Goal: Task Accomplishment & Management: Use online tool/utility

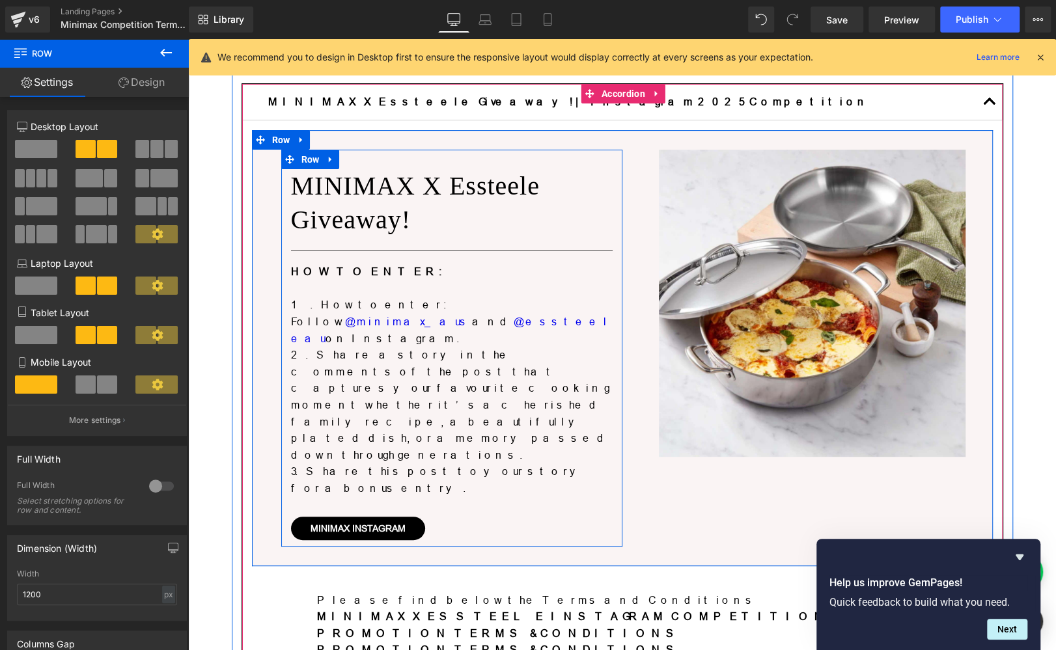
click at [493, 464] on p "3. Share this post to your story for a bonus entry." at bounding box center [452, 480] width 322 height 33
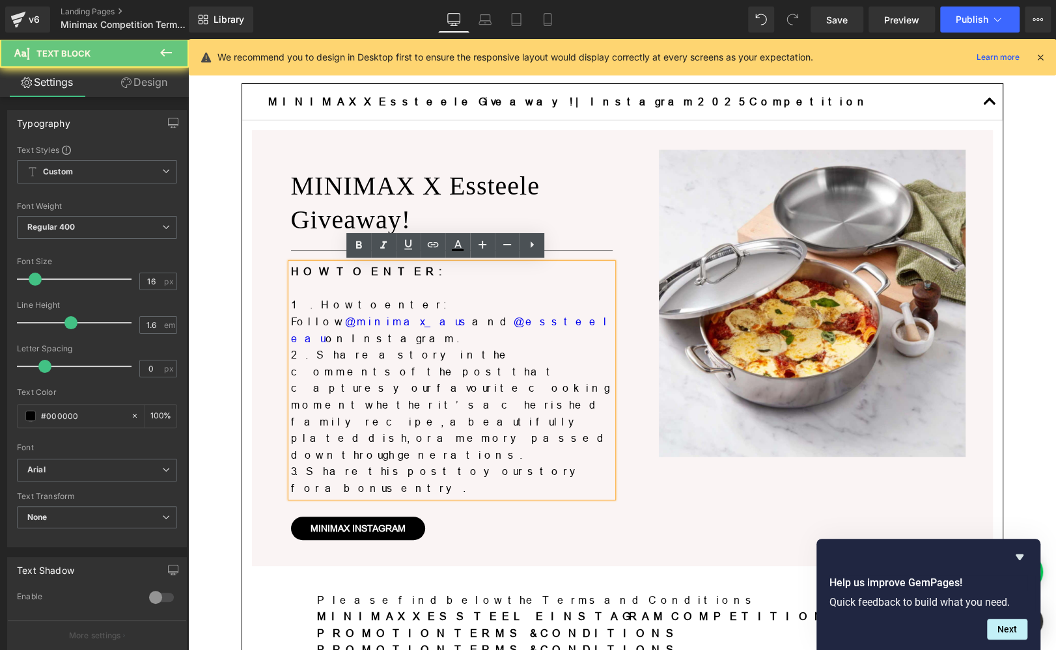
click at [530, 464] on p "3. Share this post to your story for a bonus entry." at bounding box center [452, 480] width 322 height 33
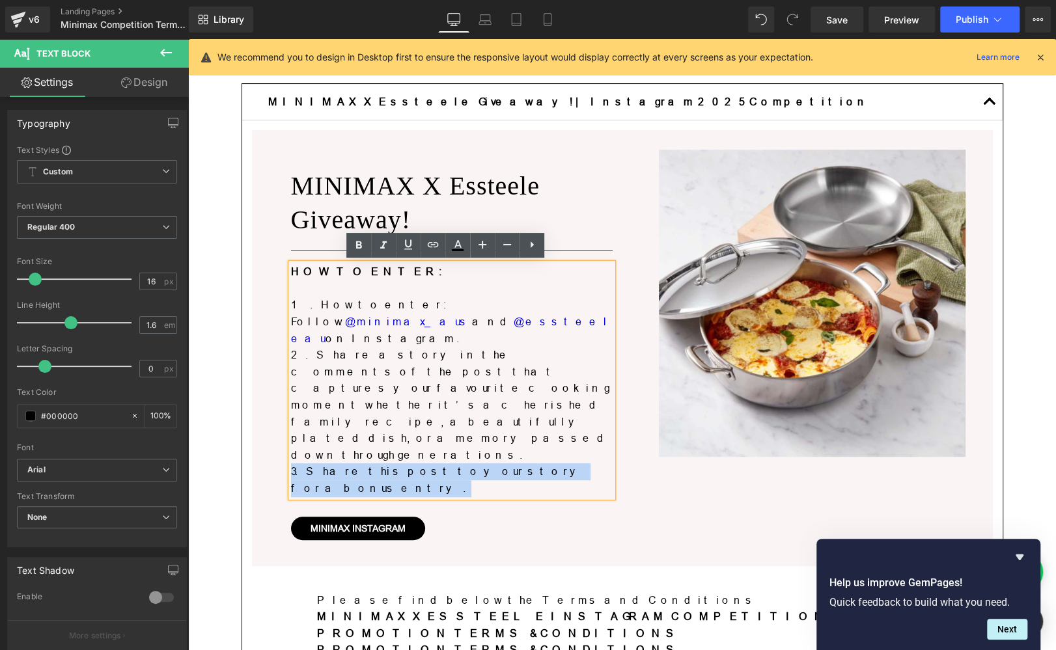
drag, startPoint x: 529, startPoint y: 406, endPoint x: 284, endPoint y: 404, distance: 244.8
click at [291, 464] on p "3. Share this post to your story for a bonus entry." at bounding box center [452, 480] width 322 height 33
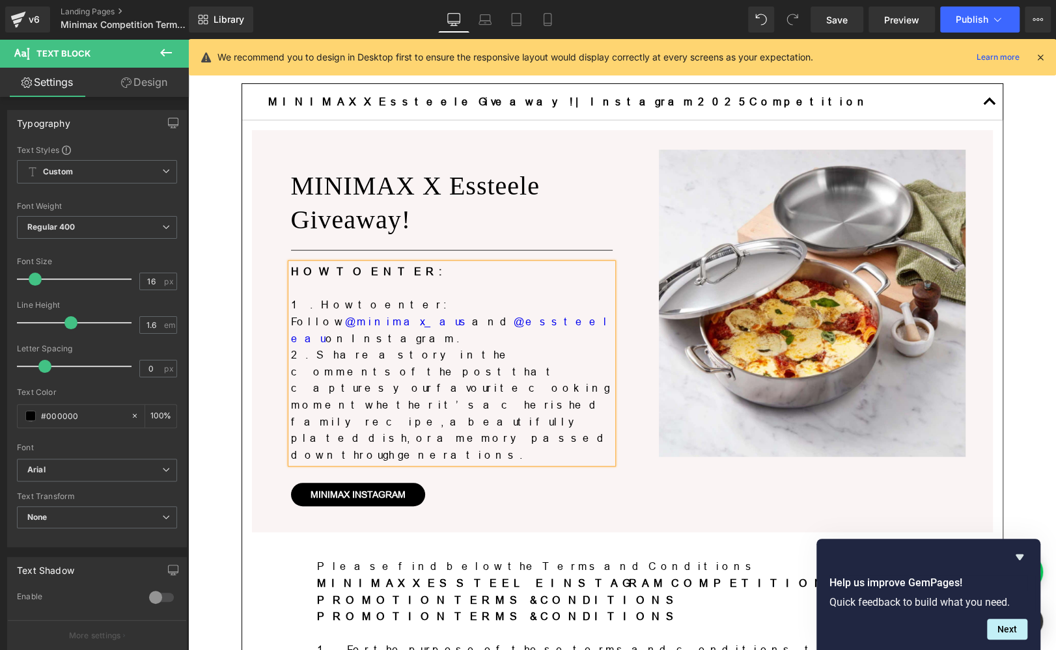
click at [515, 444] on div "MINIMAX X Essteele Giveaway! Heading Separator HOW TO ENTER: 1. How to enter: F…" at bounding box center [451, 331] width 341 height 363
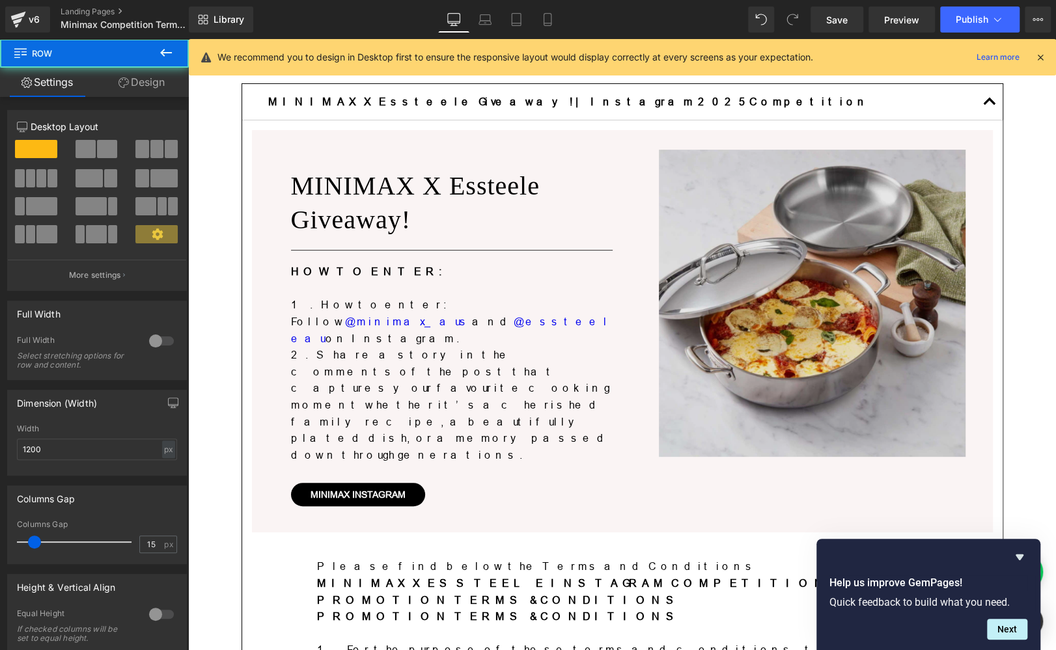
click at [765, 299] on img at bounding box center [812, 303] width 307 height 307
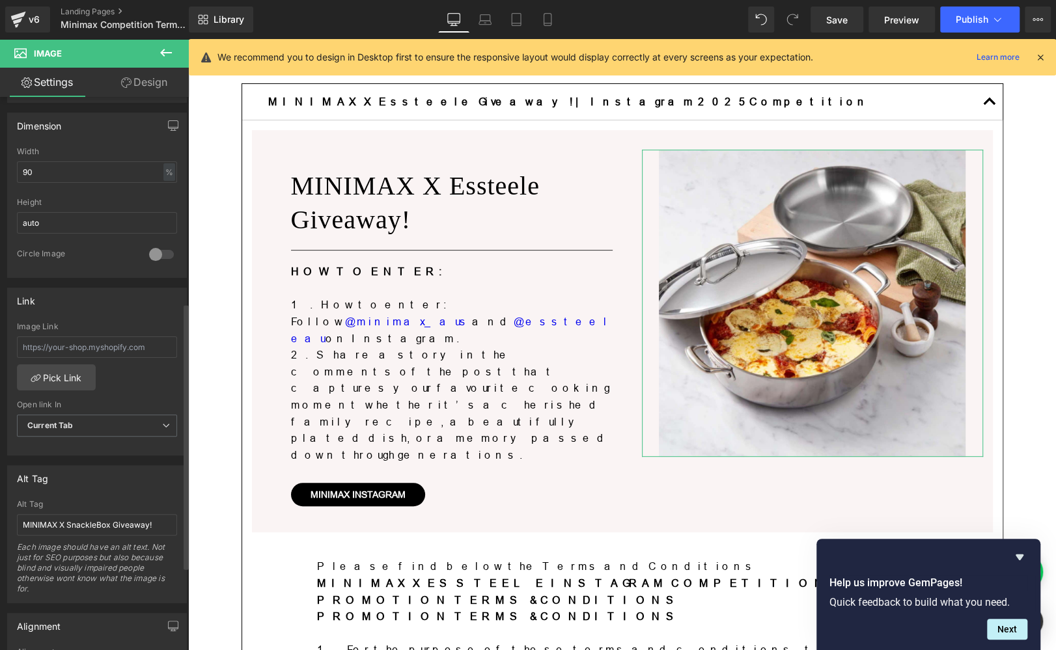
scroll to position [569, 0]
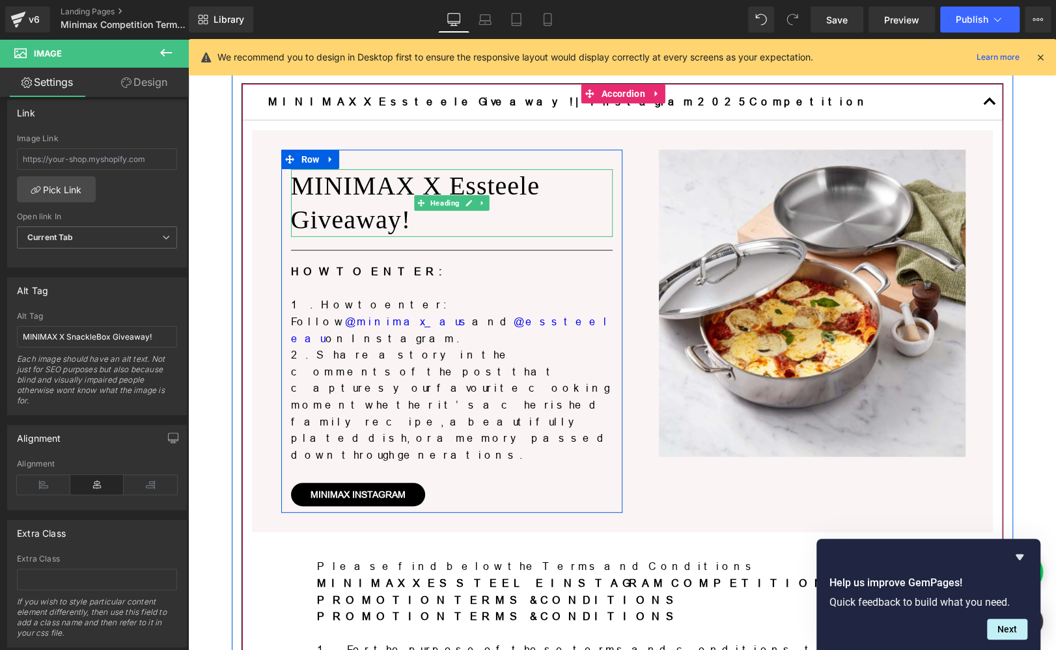
type input "[URL][DOMAIN_NAME]"
click at [456, 187] on h1 "MINIMAX X Essteele Giveaway!" at bounding box center [452, 203] width 322 height 68
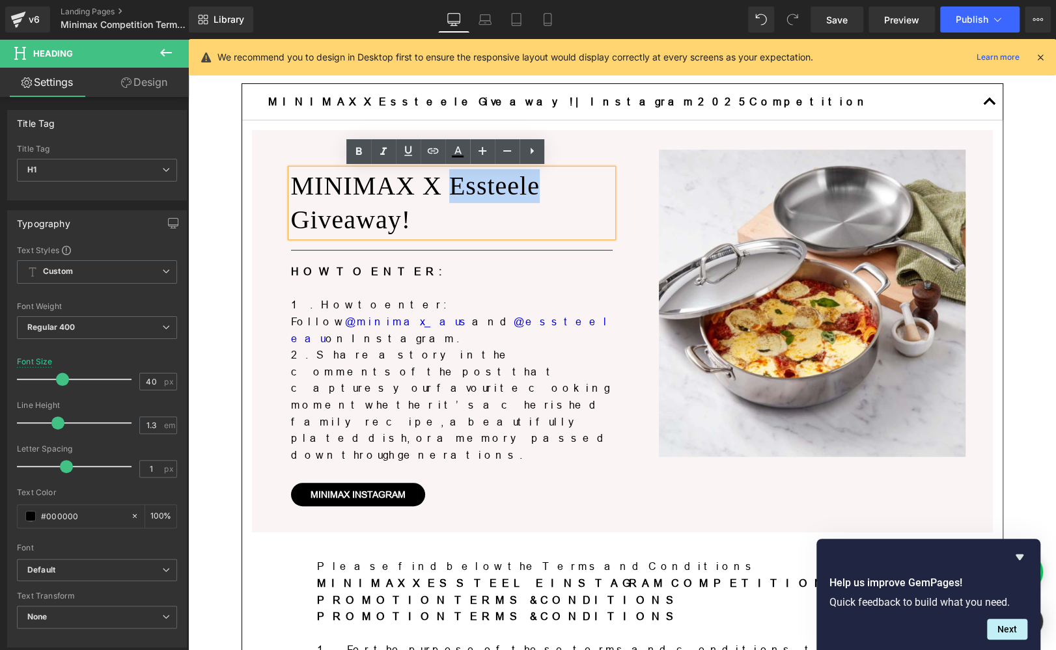
drag, startPoint x: 449, startPoint y: 184, endPoint x: 528, endPoint y: 183, distance: 79.4
click at [528, 183] on h1 "MINIMAX X Essteele Giveaway!" at bounding box center [452, 203] width 322 height 68
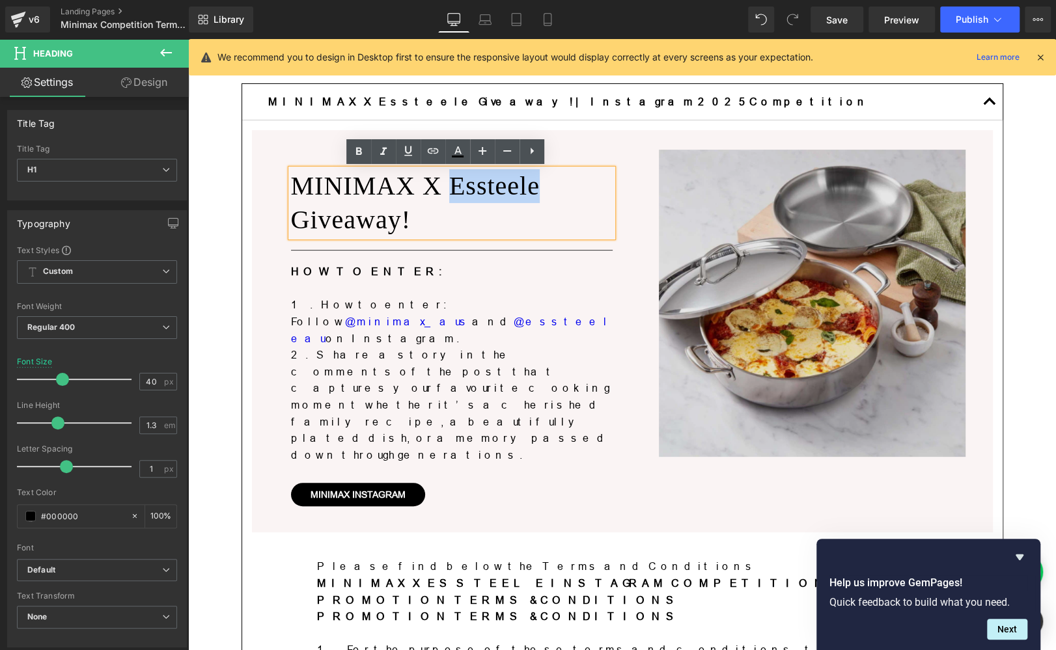
copy h1 "Essteele"
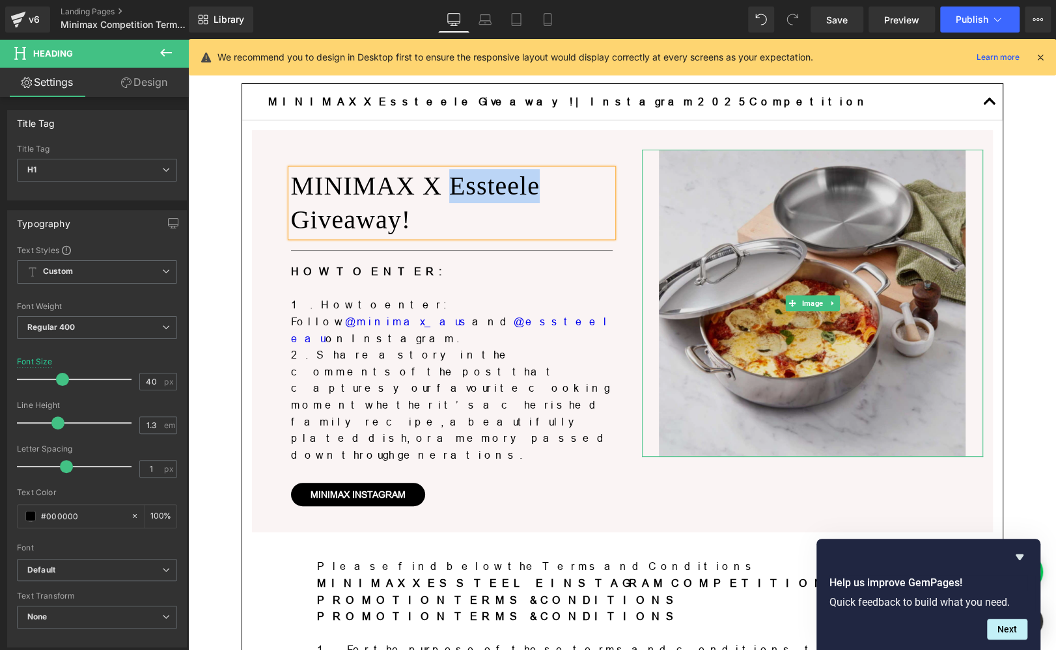
click at [847, 262] on img at bounding box center [812, 303] width 307 height 307
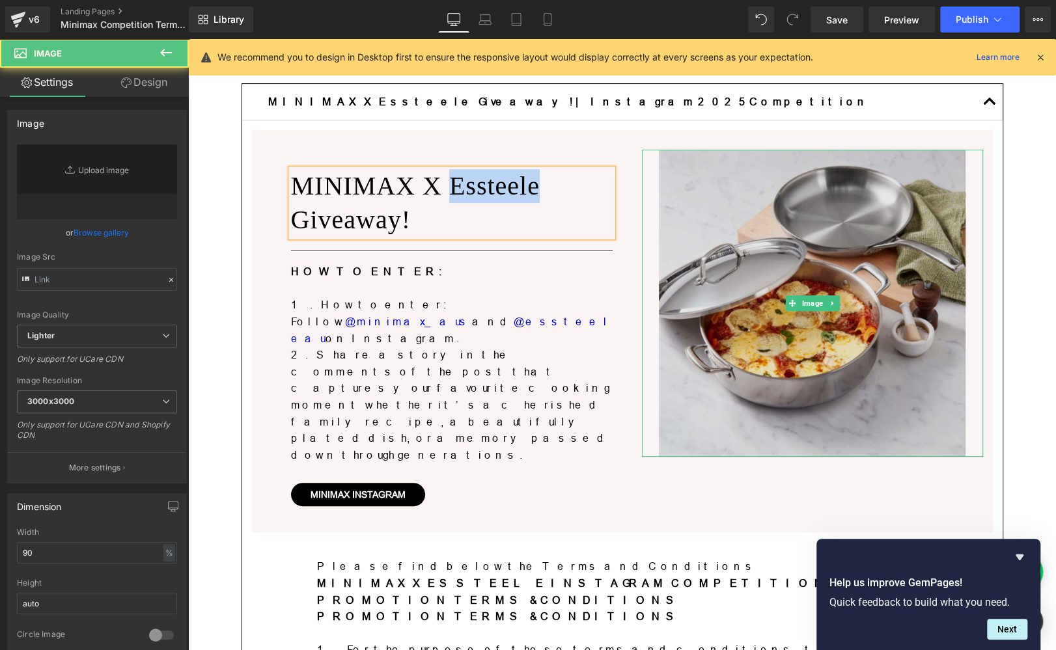
type input "[URL][DOMAIN_NAME]"
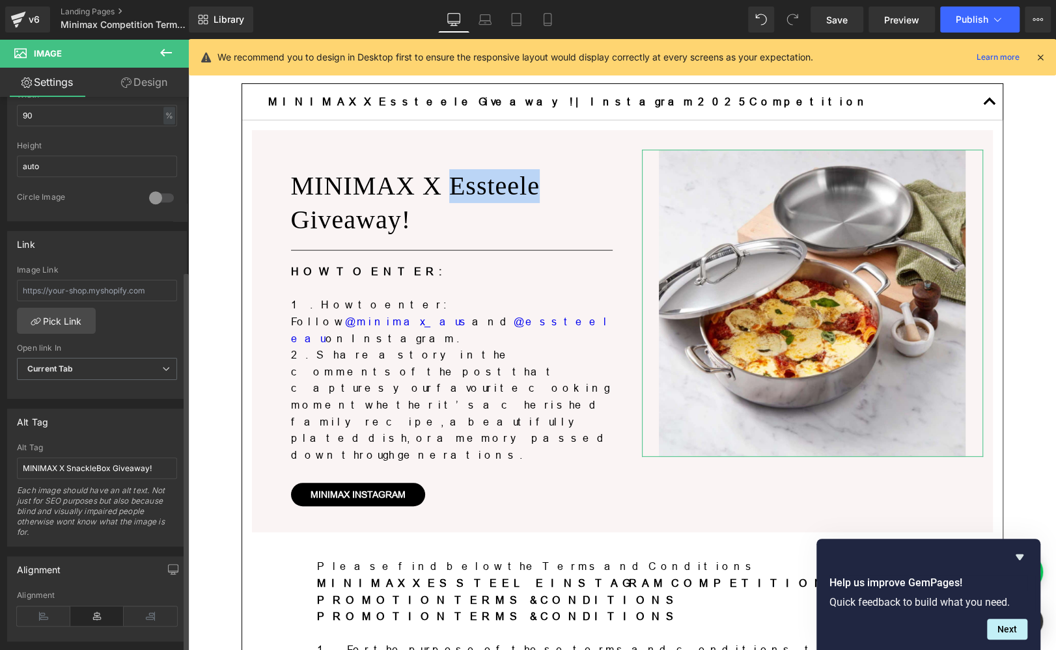
scroll to position [488, 0]
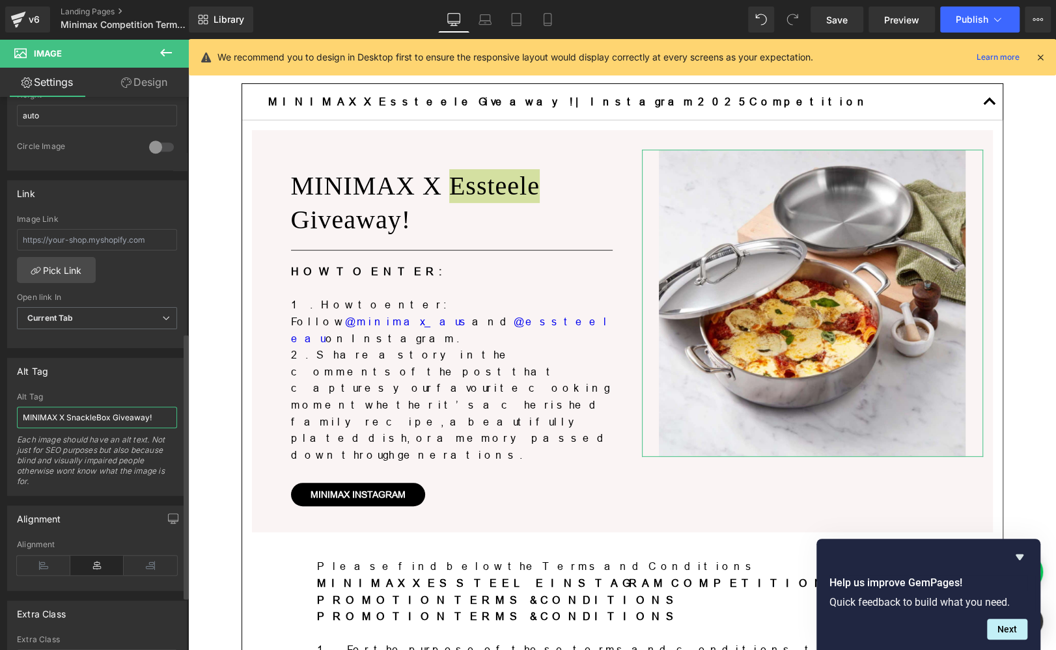
drag, startPoint x: 109, startPoint y: 411, endPoint x: 68, endPoint y: 414, distance: 40.4
click at [67, 414] on input "MINIMAX X SnackleBox Giveaway!" at bounding box center [97, 417] width 160 height 21
paste input "Essteele"
type input "MINIMAX X Essteele Giveaway!"
click at [124, 384] on div "Alt Tag MINIMAX X Essteele Giveaway! Alt Tag MINIMAX X Essteele Giveaway! Each …" at bounding box center [97, 427] width 180 height 138
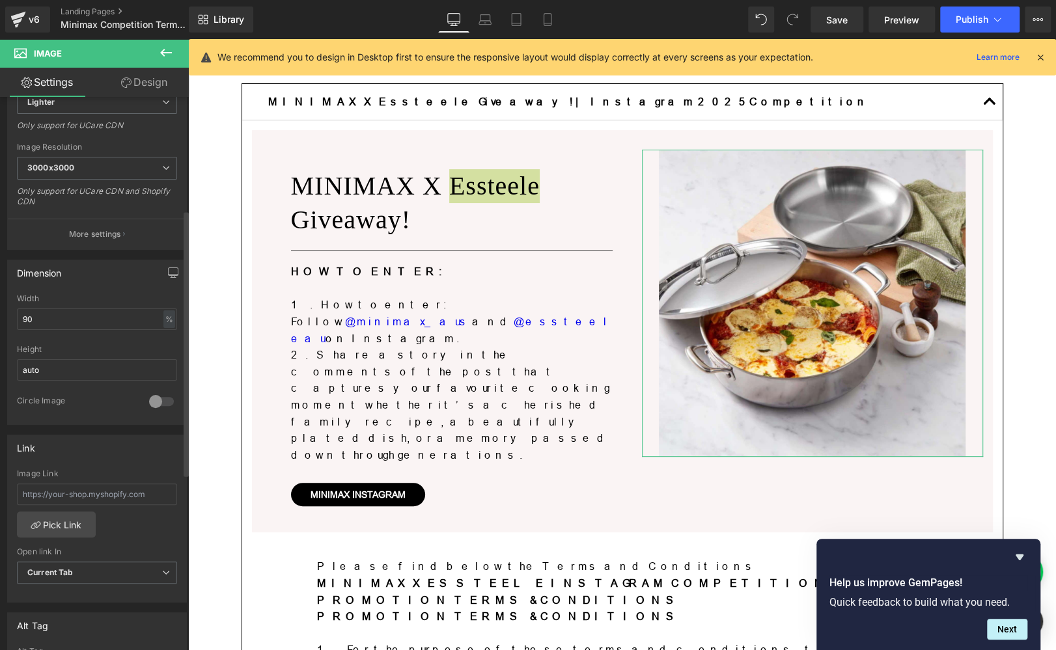
scroll to position [192, 0]
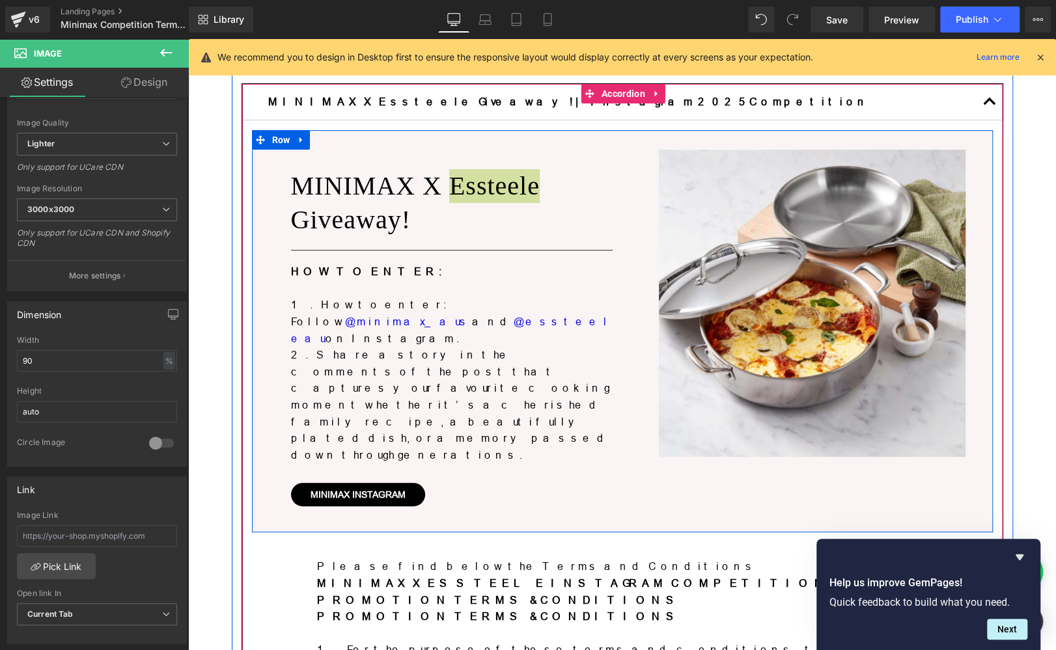
click at [188, 39] on div at bounding box center [188, 39] width 0 height 0
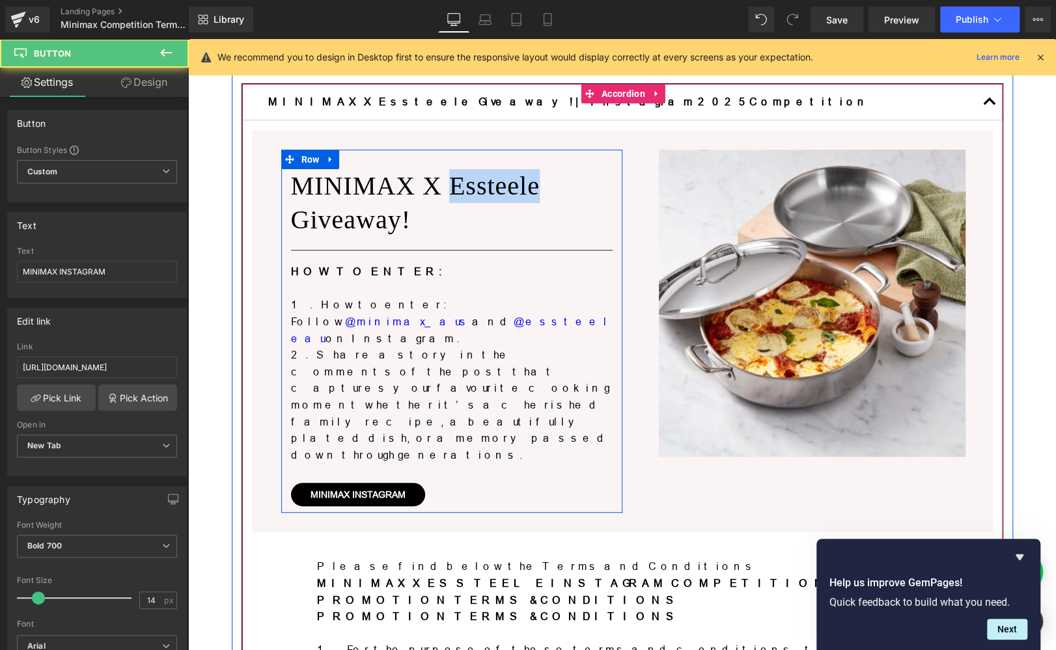
click at [525, 388] on p "2. Share a story in the comments of the post that captures your favourite cooki…" at bounding box center [452, 405] width 322 height 117
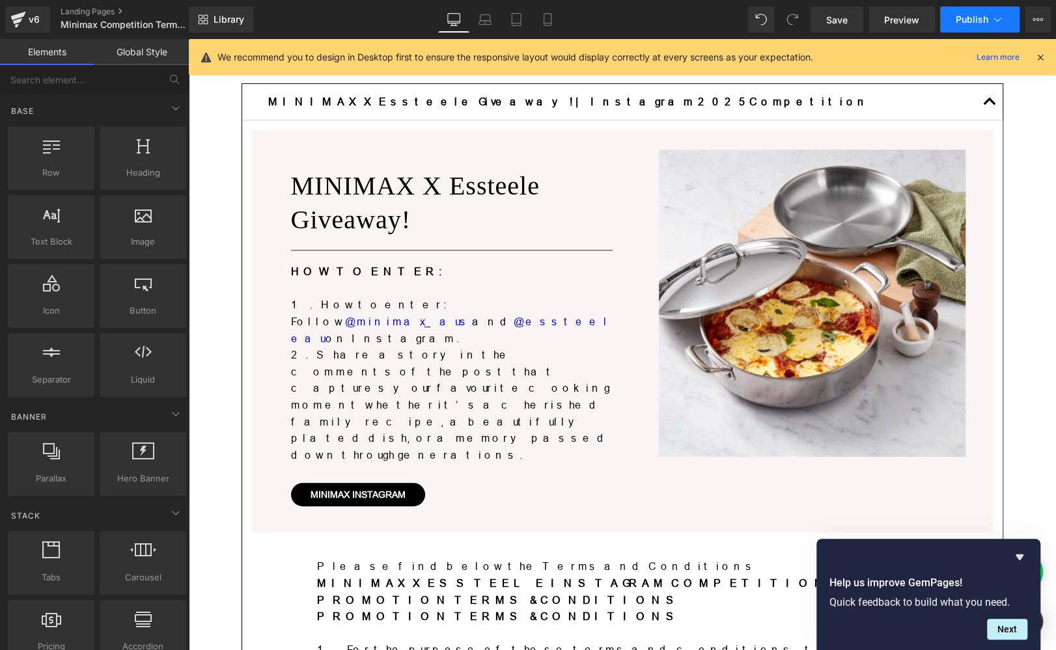
click at [958, 19] on span "Publish" at bounding box center [972, 19] width 33 height 10
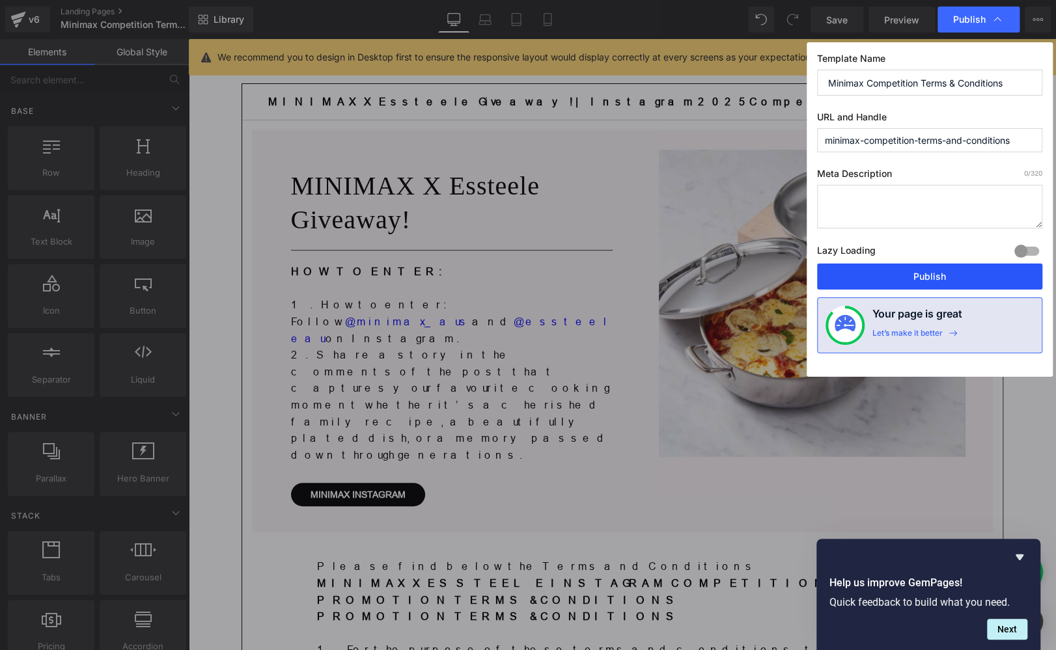
click at [904, 280] on button "Publish" at bounding box center [929, 277] width 225 height 26
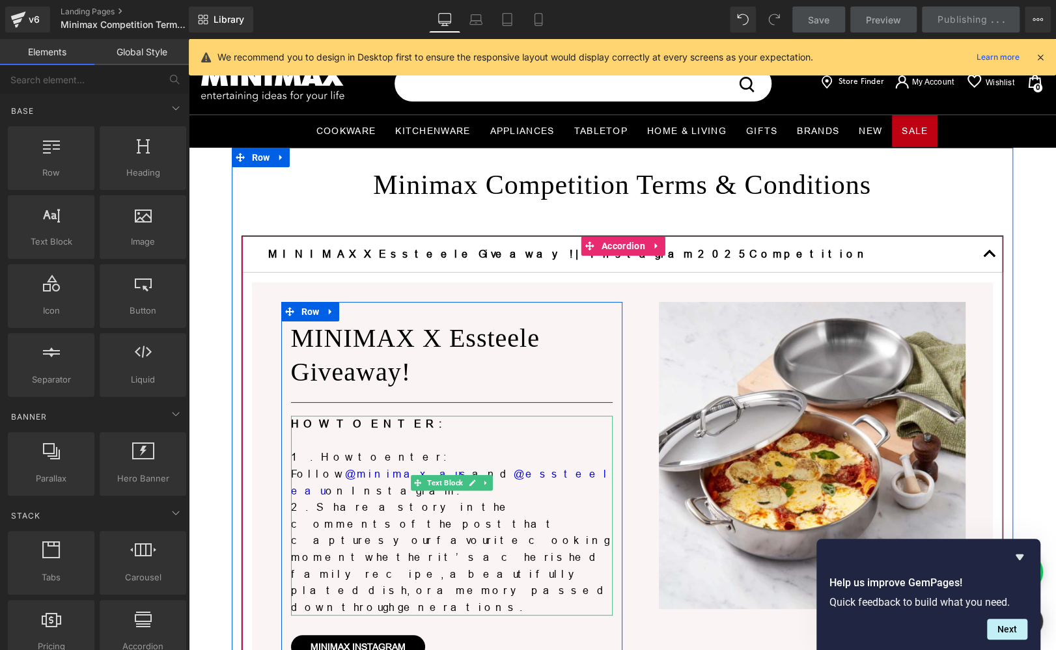
scroll to position [5, 0]
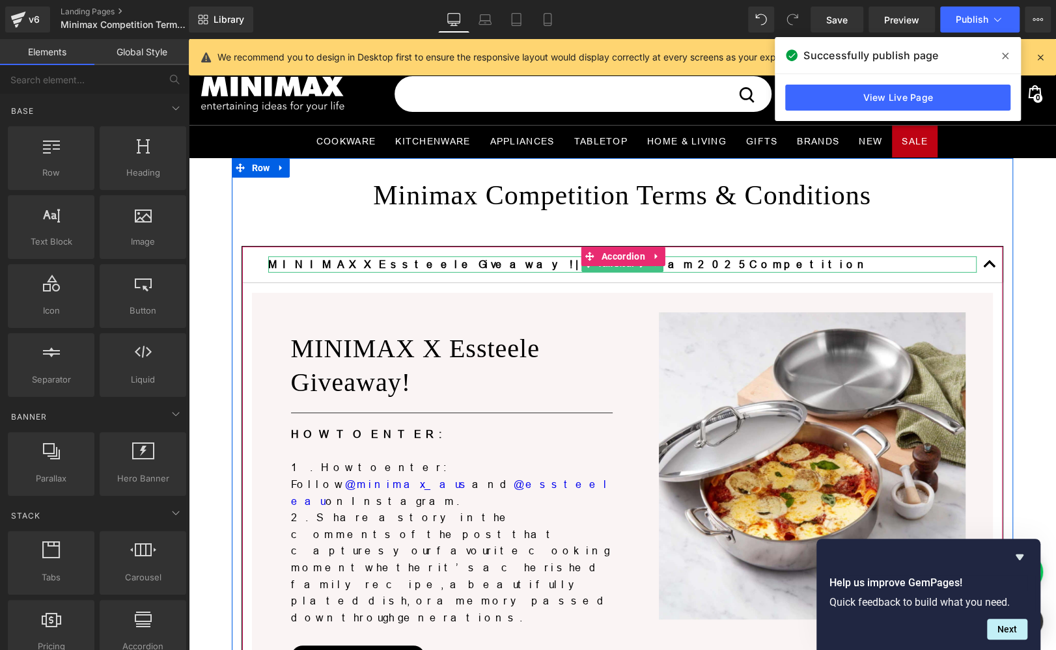
click at [378, 262] on b "MINIMAX X Essteele Giveaway! | Instagram 2025 Competition" at bounding box center [569, 264] width 602 height 12
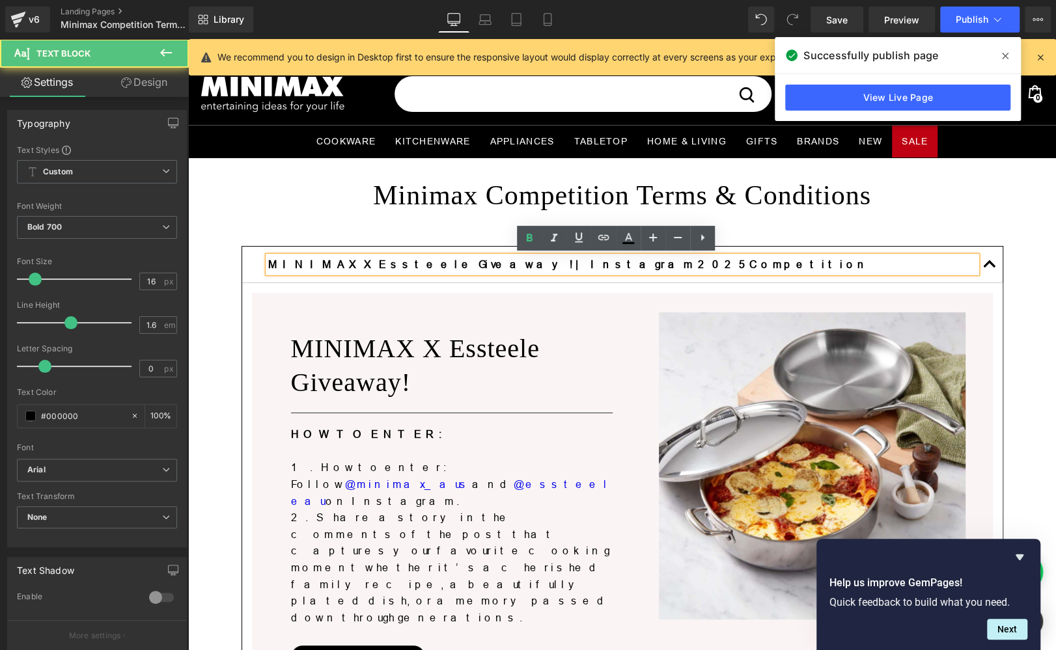
click at [373, 260] on b "MINIMAX X Essteele Giveaway! | Instagram 2025 Competition" at bounding box center [569, 264] width 602 height 12
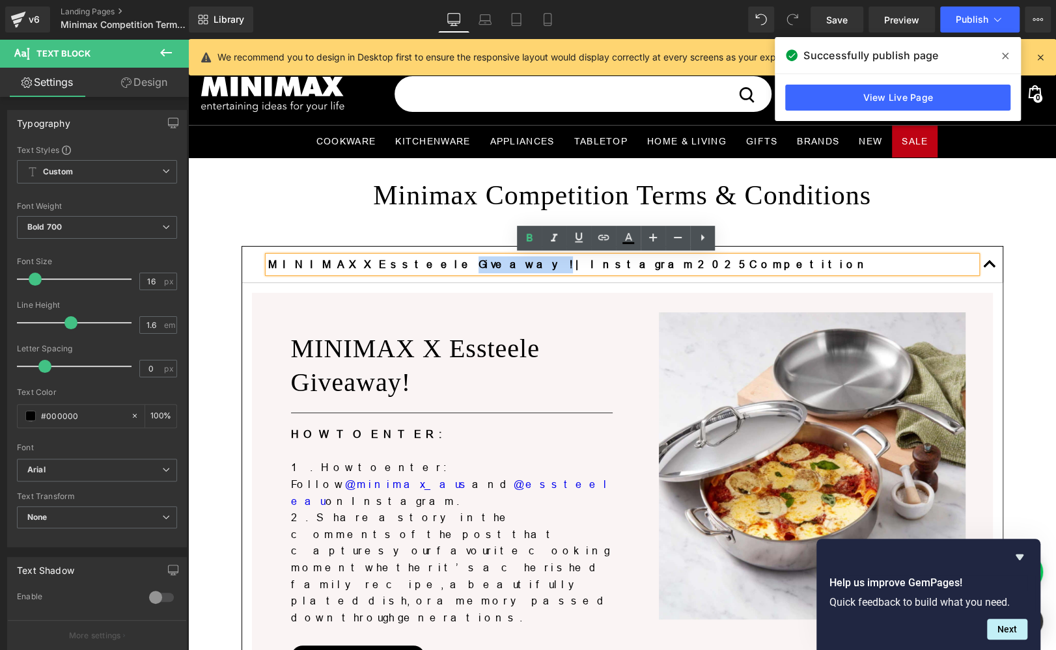
drag, startPoint x: 367, startPoint y: 259, endPoint x: 417, endPoint y: 262, distance: 50.2
click at [417, 262] on b "MINIMAX X Essteele Giveaway! | Instagram 2025 Competition" at bounding box center [569, 264] width 602 height 12
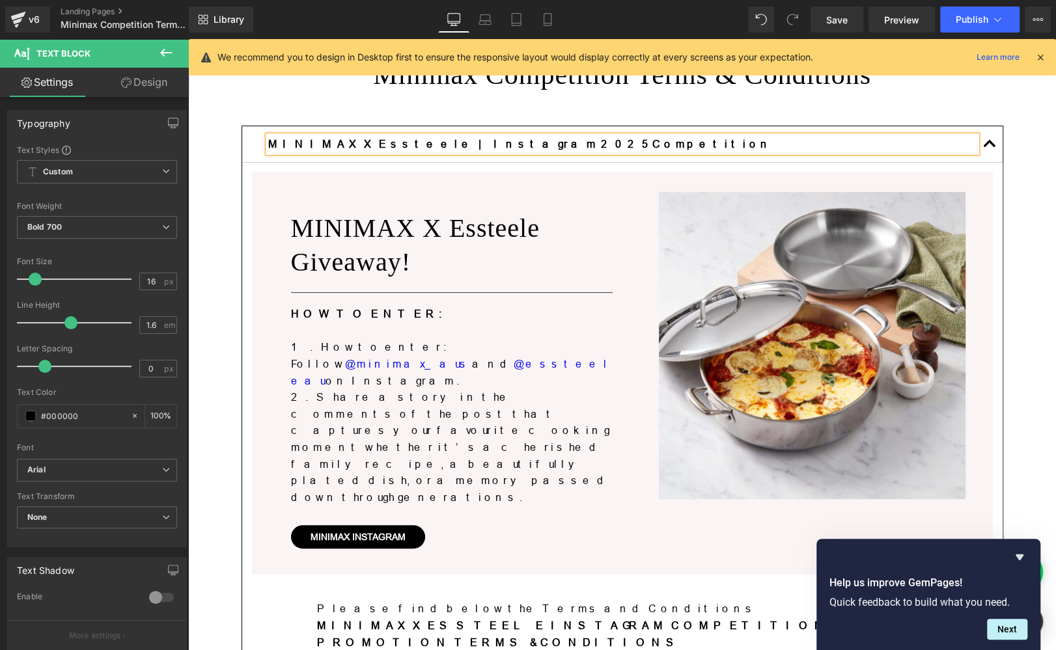
scroll to position [87, 0]
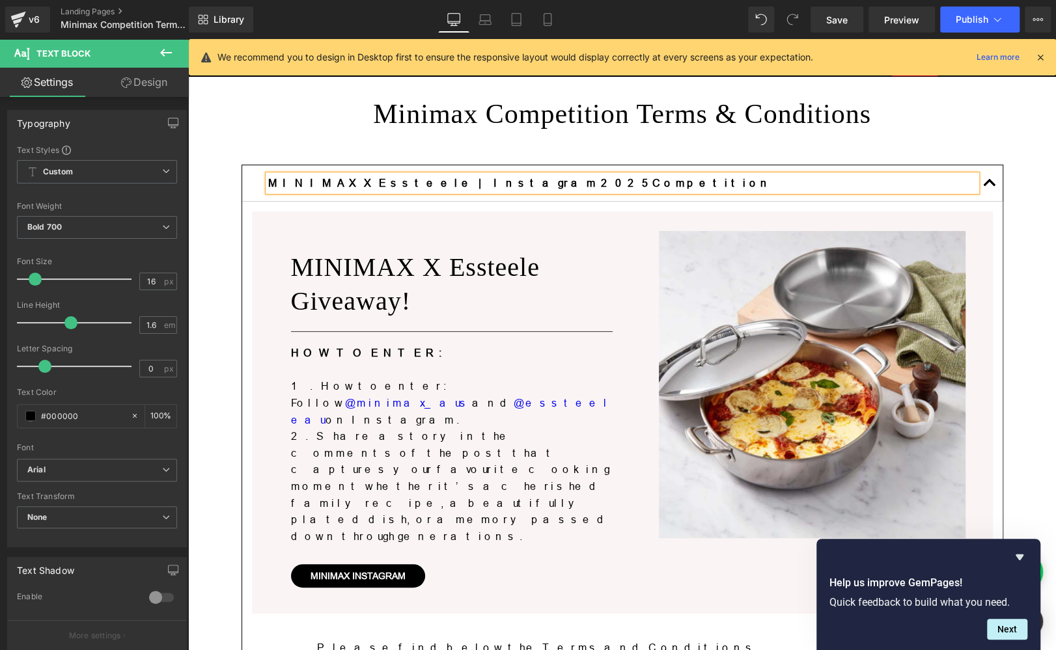
click at [350, 302] on h1 "MINIMAX X Essteele Giveaway!" at bounding box center [452, 285] width 322 height 68
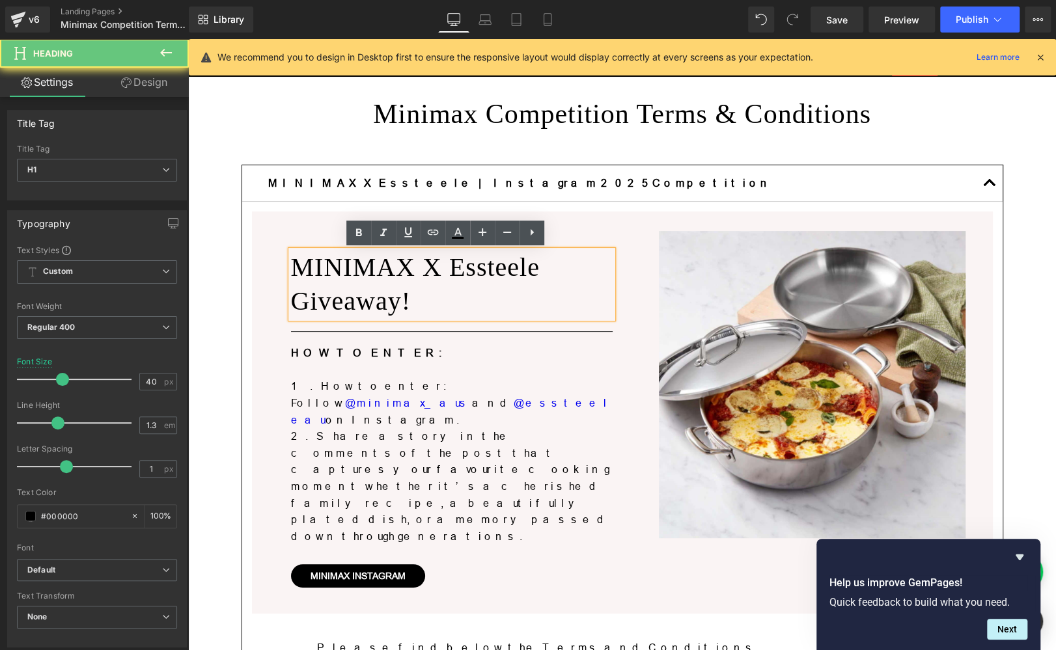
click at [336, 303] on h1 "MINIMAX X Essteele Giveaway!" at bounding box center [452, 285] width 322 height 68
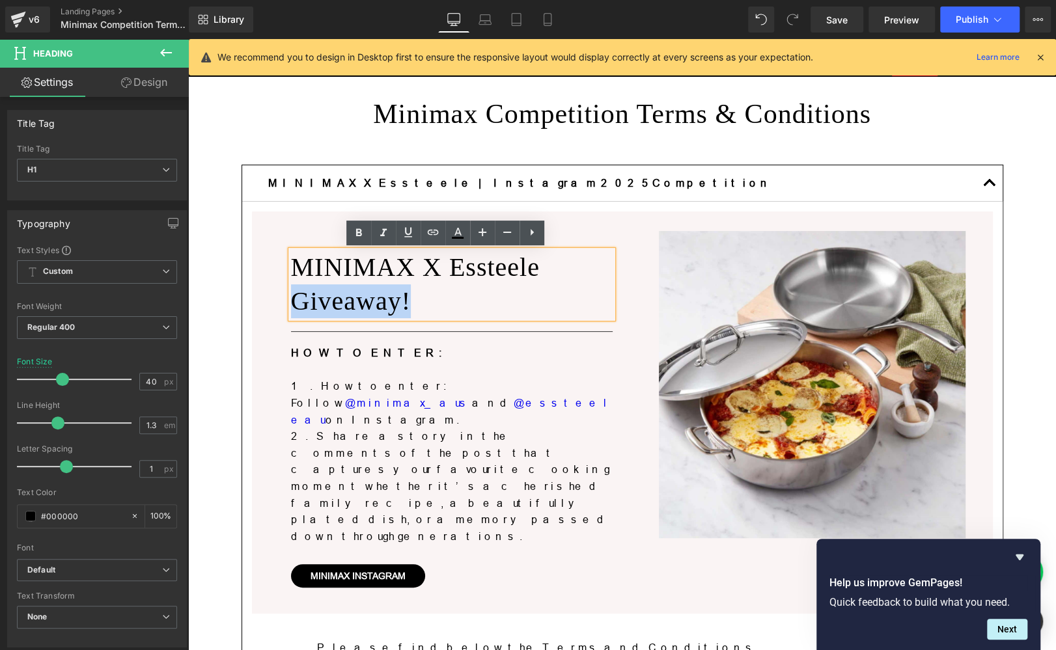
drag, startPoint x: 288, startPoint y: 297, endPoint x: 412, endPoint y: 301, distance: 123.8
click at [412, 301] on h1 "MINIMAX X Essteele Giveaway!" at bounding box center [452, 285] width 322 height 68
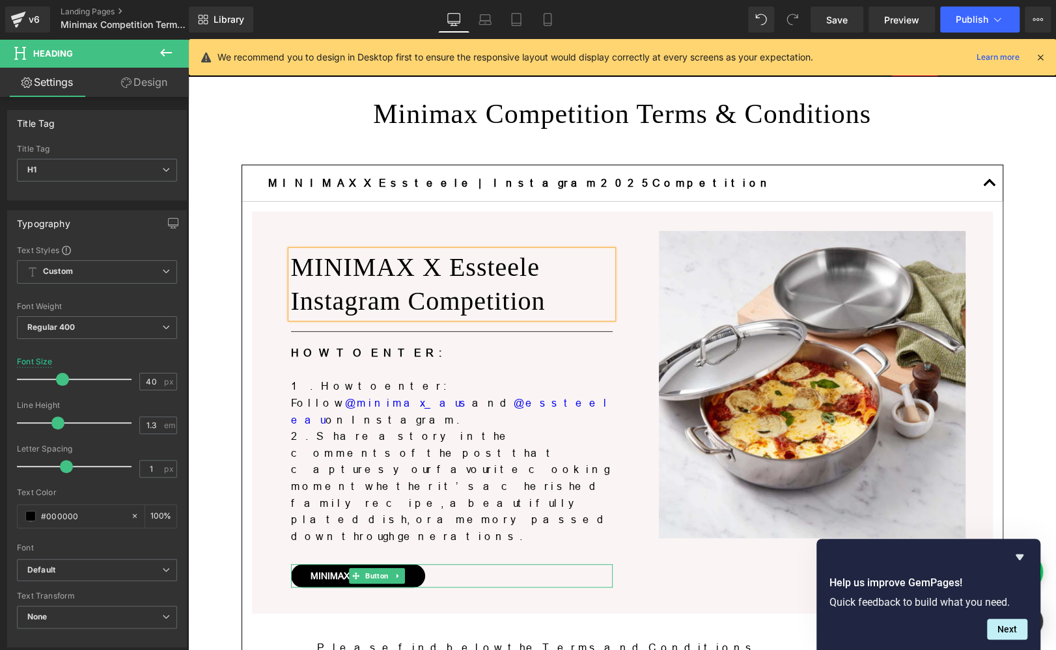
click at [541, 564] on div "MINIMAX INSTAGRAM" at bounding box center [452, 575] width 322 height 23
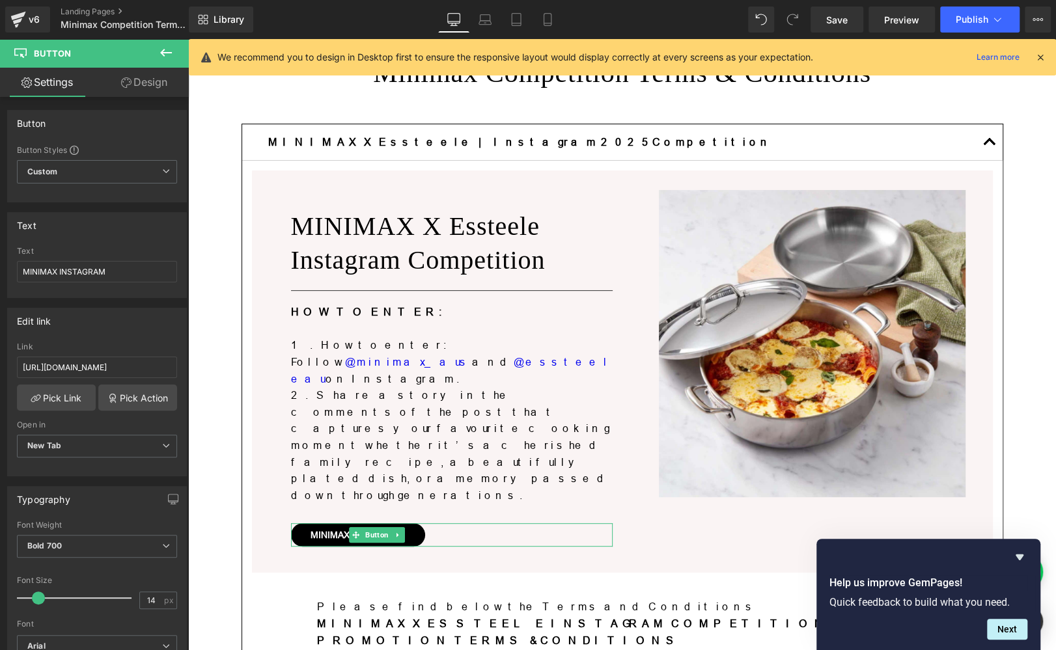
scroll to position [168, 0]
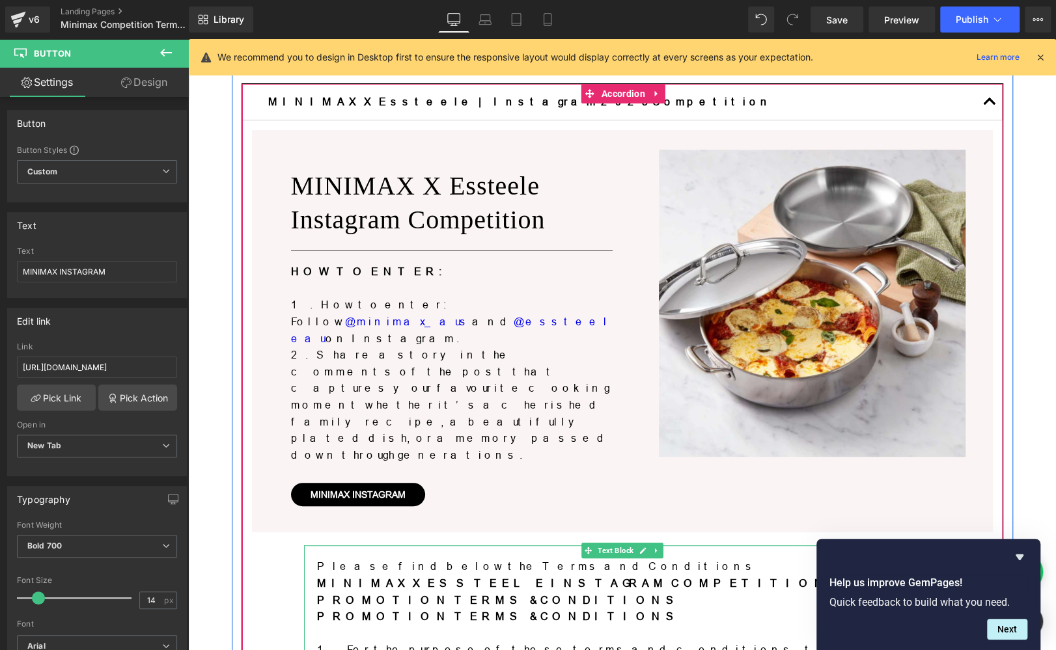
click at [618, 577] on b "MINIMAX X ESSTEELE INSTAGRAM COMPETITION PROMOTION TERMS & CONDITIONS" at bounding box center [573, 591] width 512 height 29
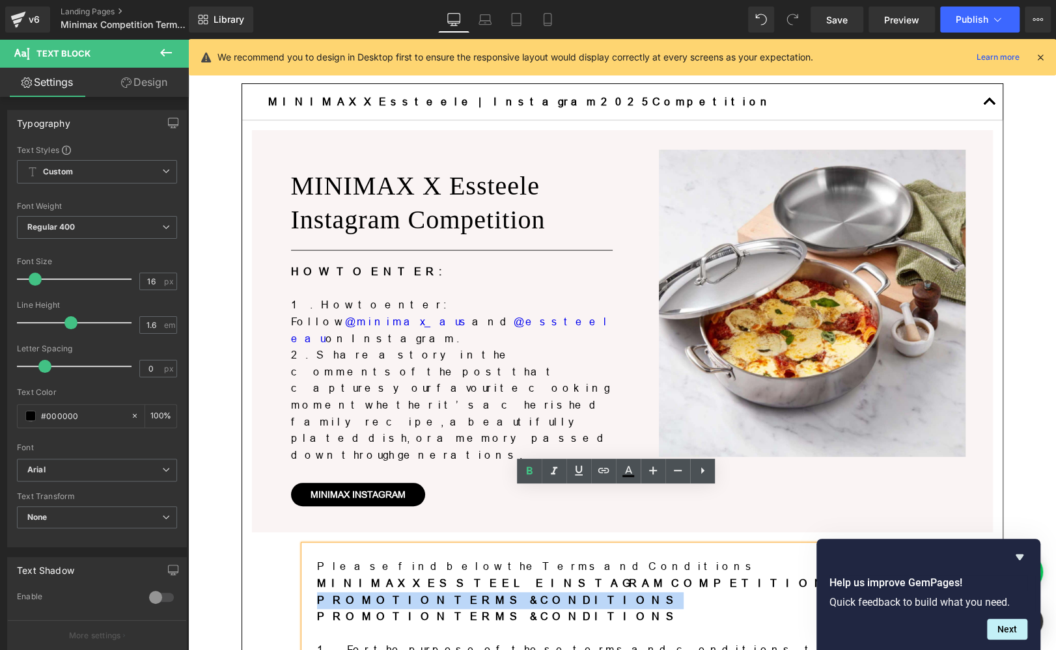
drag, startPoint x: 575, startPoint y: 521, endPoint x: 769, endPoint y: 529, distance: 194.1
click at [769, 576] on p "MINIMAX X ESSTEELE INSTAGRAM COMPETITION PROMOTION TERMS & CONDITIONS" at bounding box center [622, 592] width 611 height 33
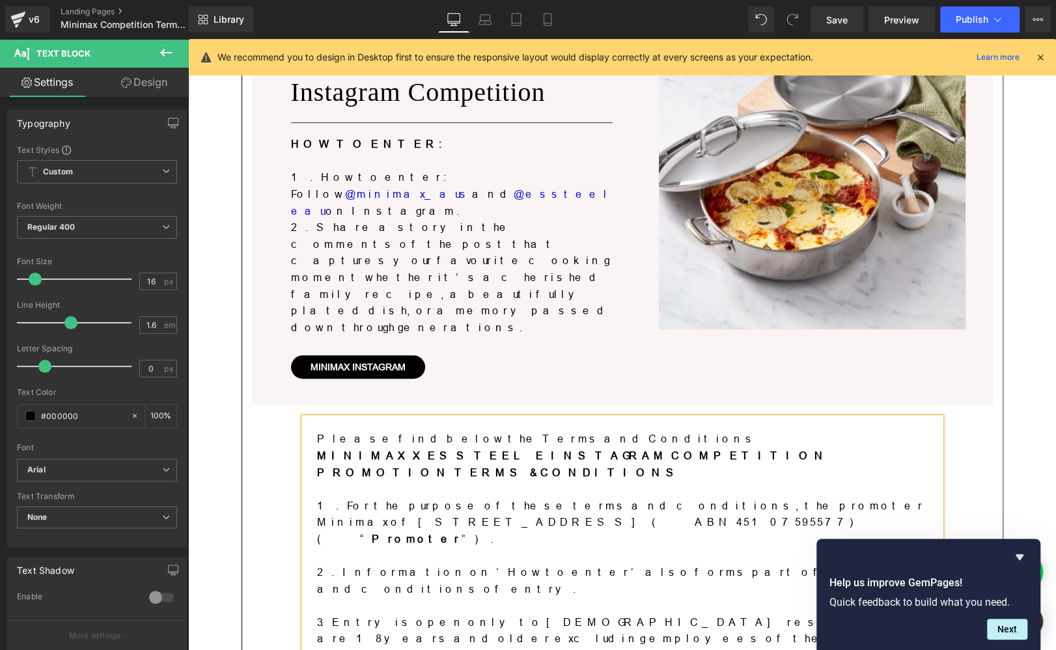
scroll to position [331, 0]
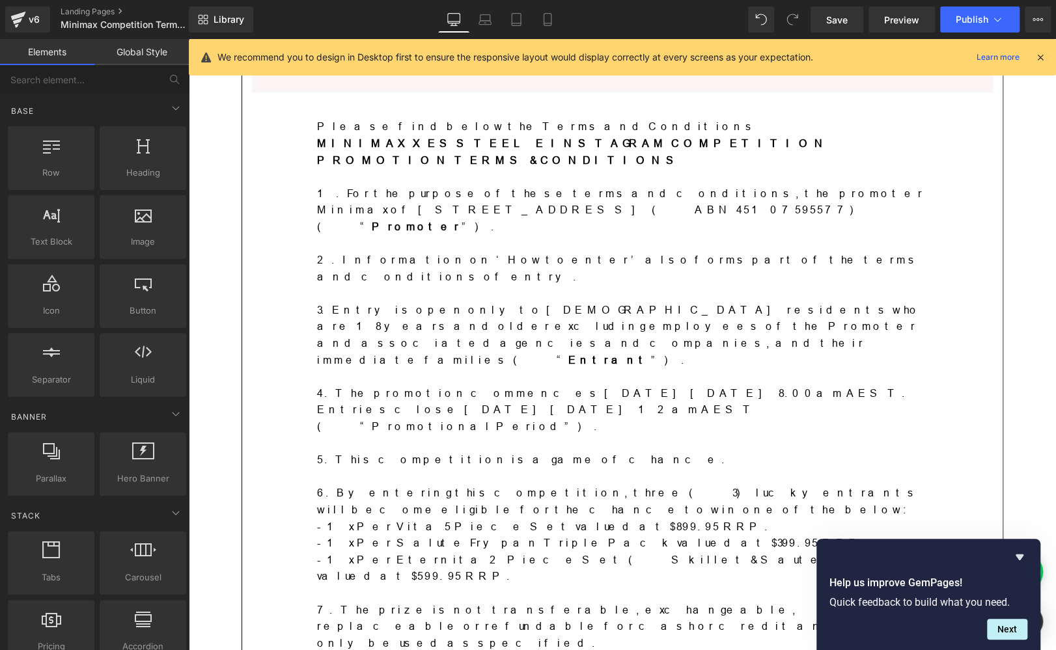
scroll to position [631, 0]
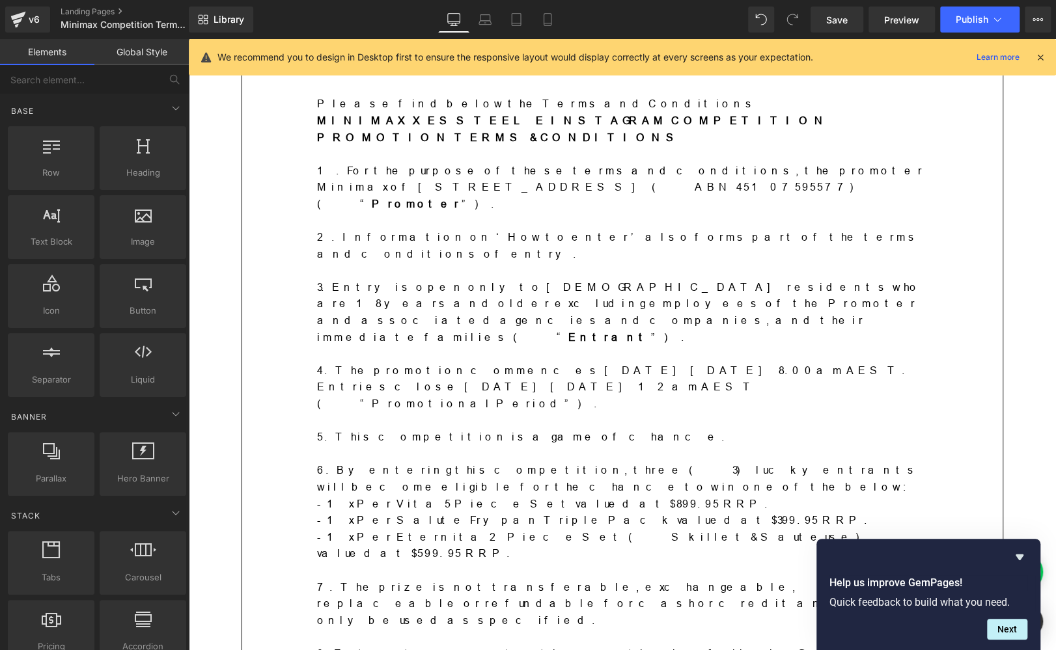
click at [958, 556] on icon "Hide survey" at bounding box center [1020, 557] width 16 height 16
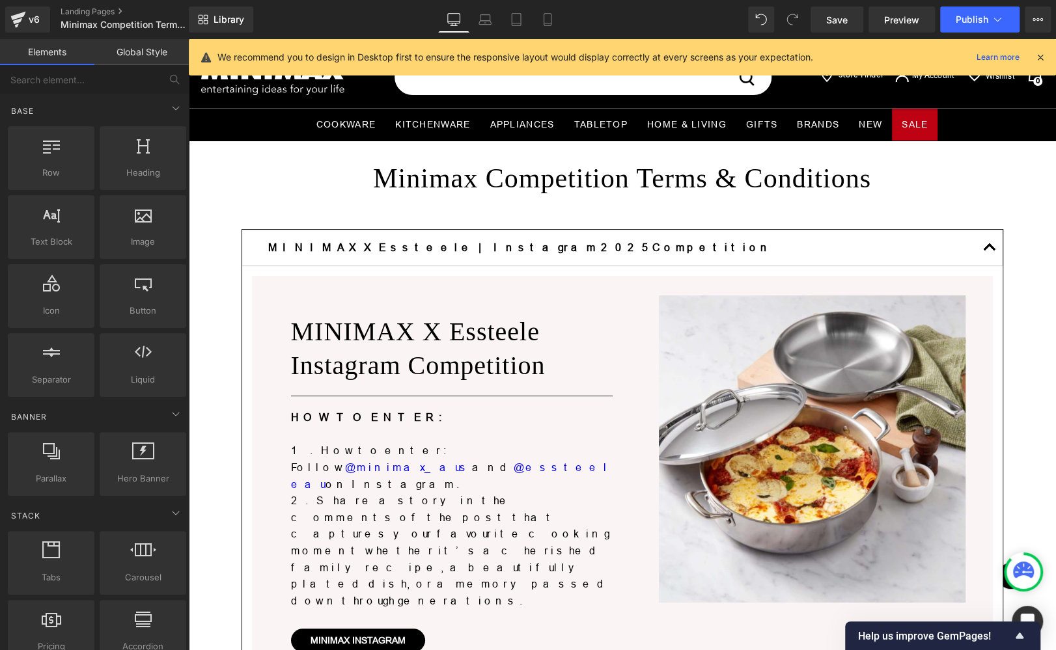
scroll to position [0, 0]
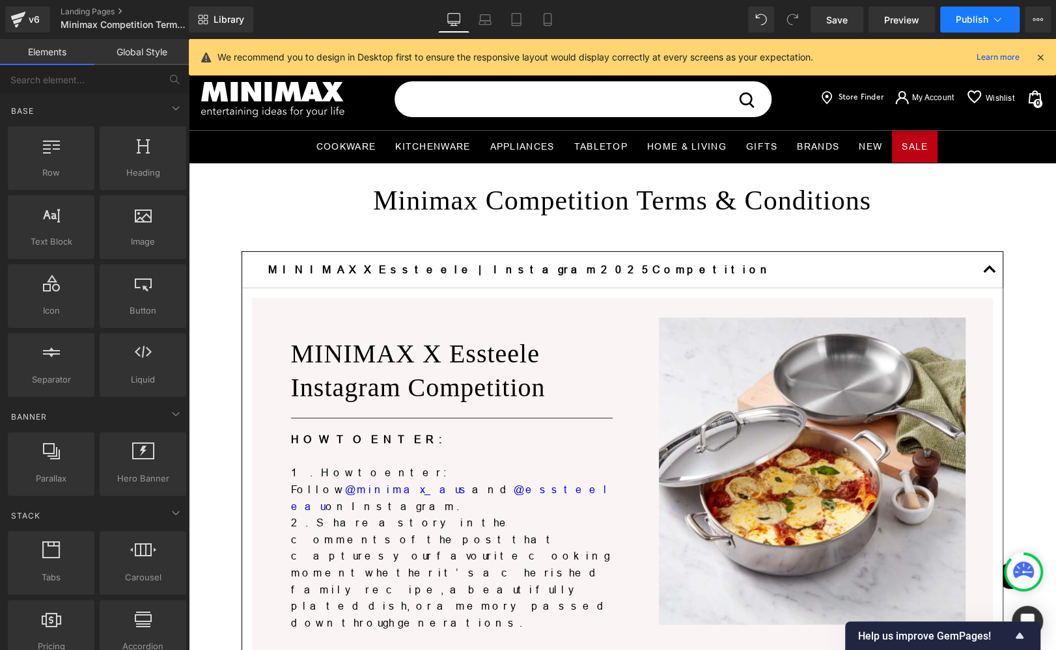
click at [958, 21] on span "Publish" at bounding box center [972, 19] width 33 height 10
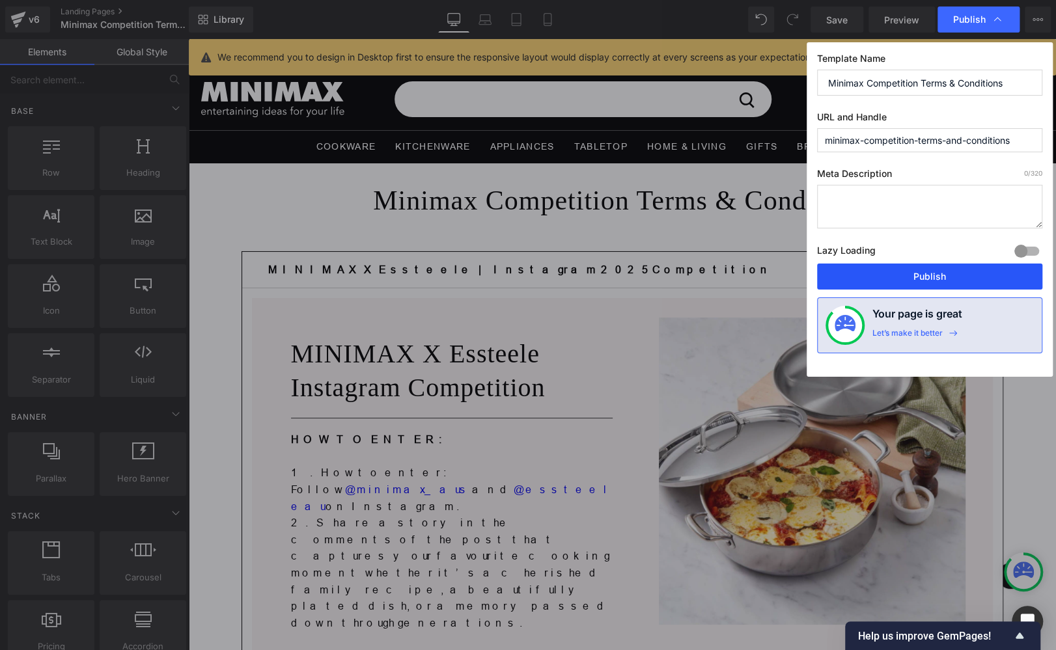
click at [947, 275] on button "Publish" at bounding box center [929, 277] width 225 height 26
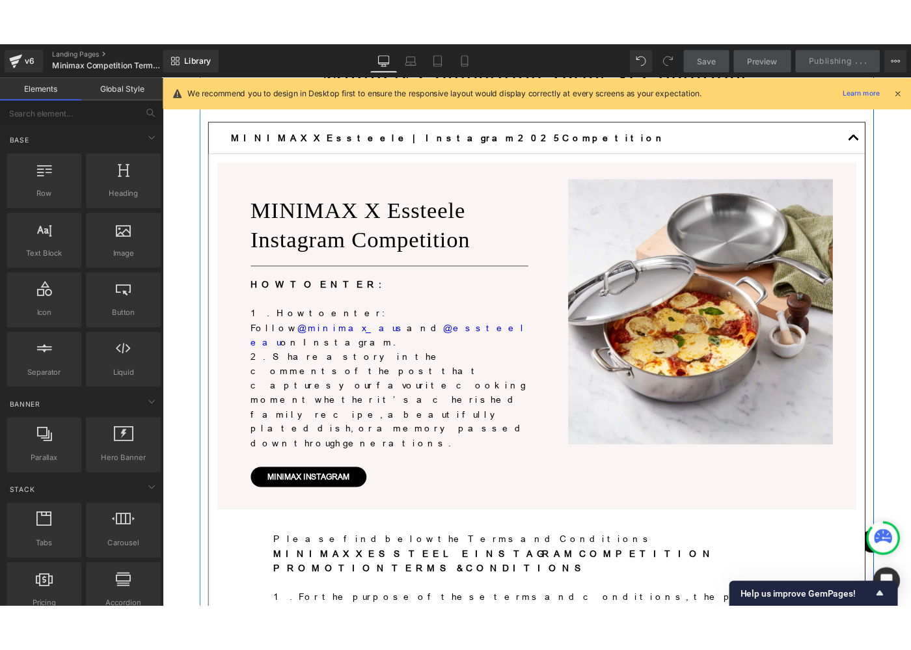
scroll to position [162, 0]
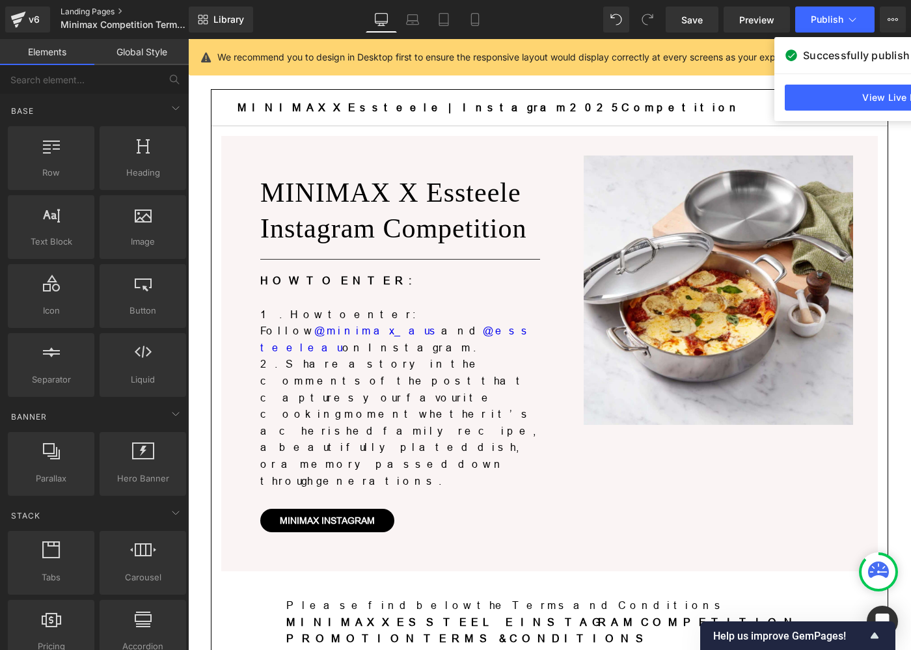
click at [85, 10] on link "Landing Pages" at bounding box center [136, 12] width 150 height 10
